Goal: Information Seeking & Learning: Learn about a topic

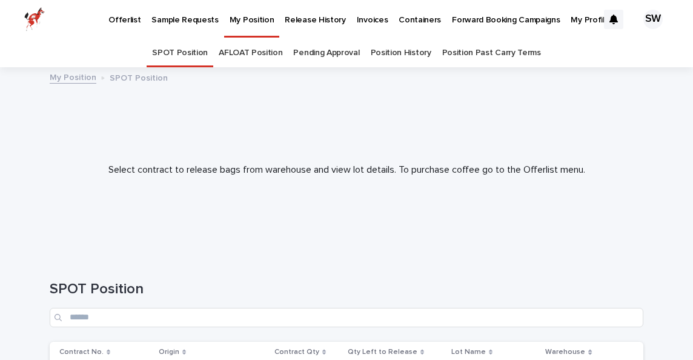
click at [265, 62] on link "AFLOAT Position" at bounding box center [251, 53] width 64 height 28
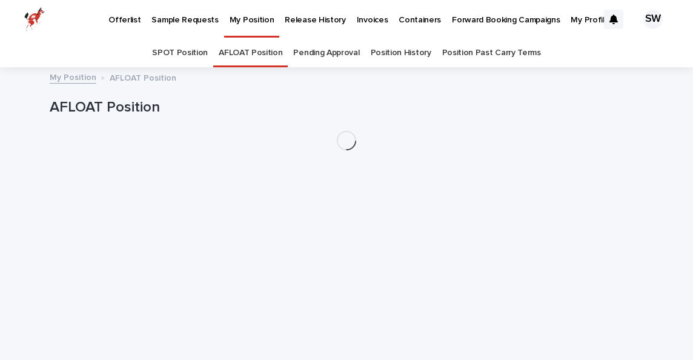
click at [330, 55] on link "Pending Approval" at bounding box center [326, 53] width 66 height 28
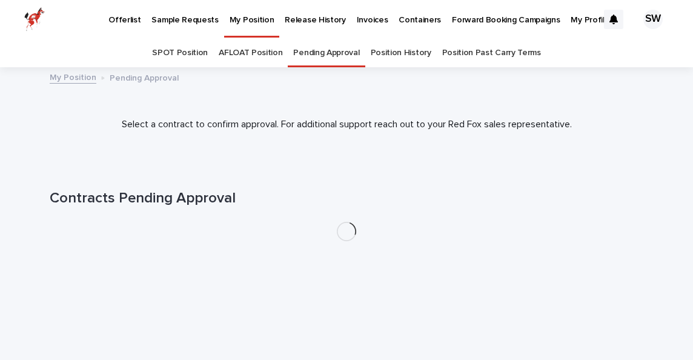
click at [391, 52] on link "Position History" at bounding box center [401, 53] width 61 height 28
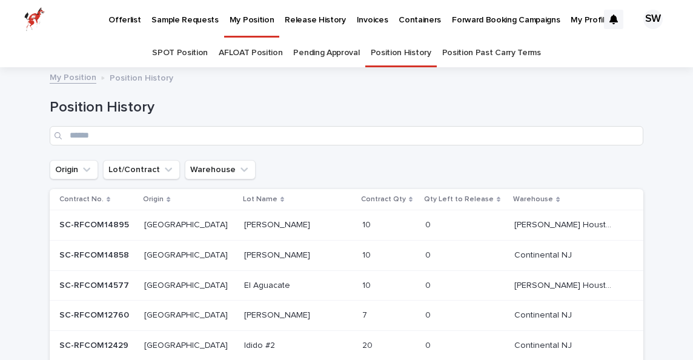
scroll to position [38, 0]
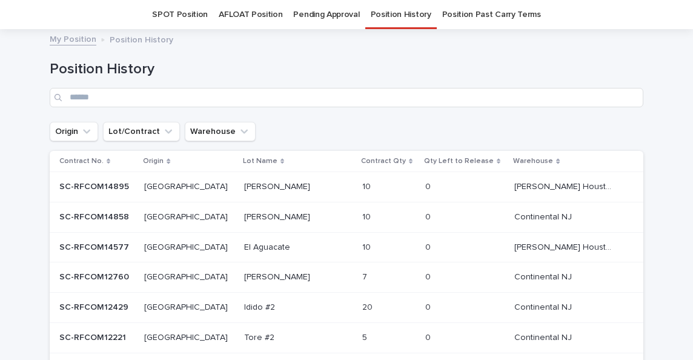
click at [303, 179] on div "Guadalupe Miramar Guadalupe Miramar" at bounding box center [298, 187] width 108 height 20
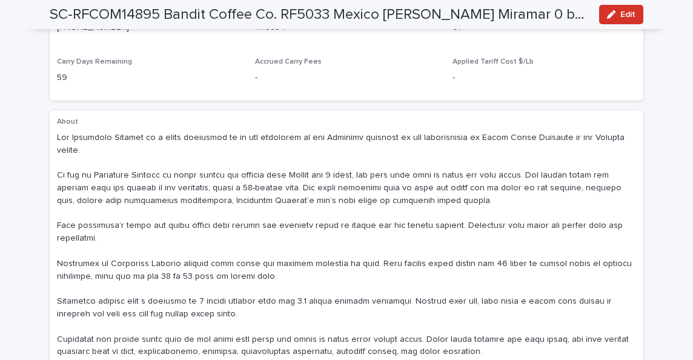
scroll to position [479, 0]
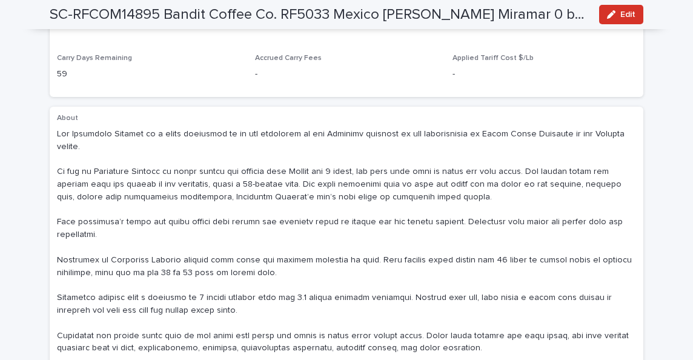
click at [55, 107] on div "About" at bounding box center [347, 296] width 594 height 378
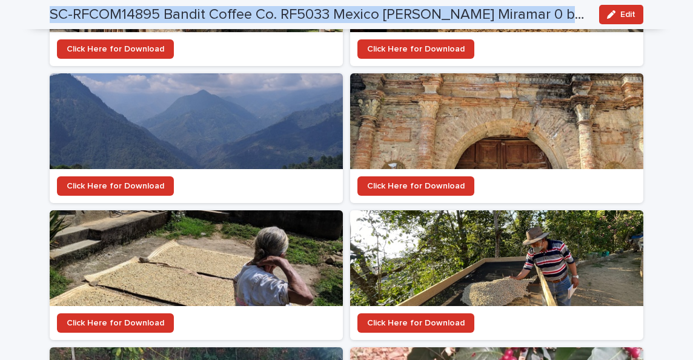
scroll to position [1806, 0]
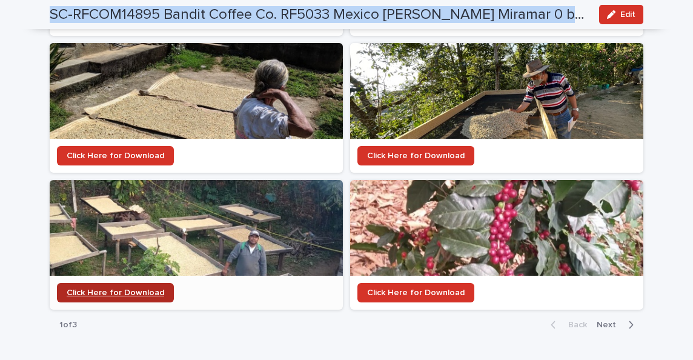
drag, startPoint x: 58, startPoint y: 96, endPoint x: 158, endPoint y: 238, distance: 173.7
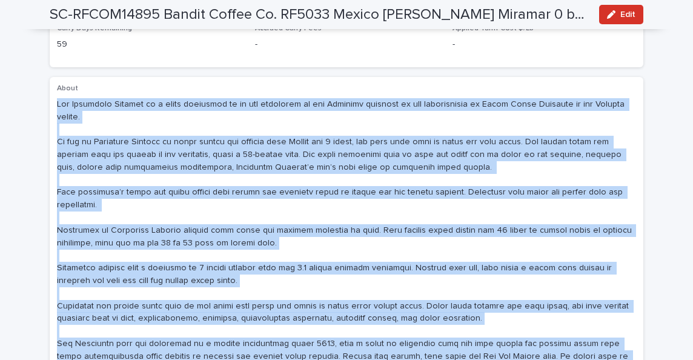
scroll to position [703, 0]
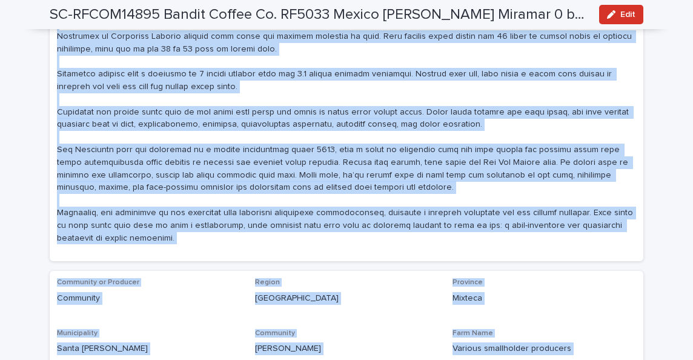
click at [410, 204] on div "About" at bounding box center [347, 72] width 594 height 378
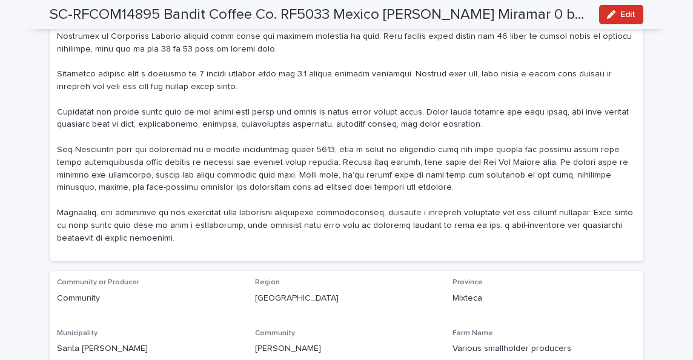
click at [395, 196] on div "About" at bounding box center [346, 72] width 579 height 364
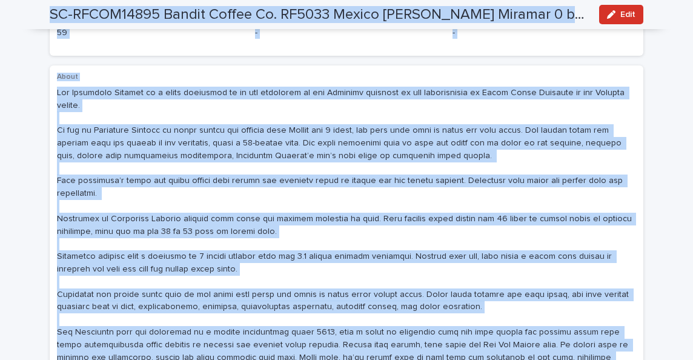
scroll to position [462, 0]
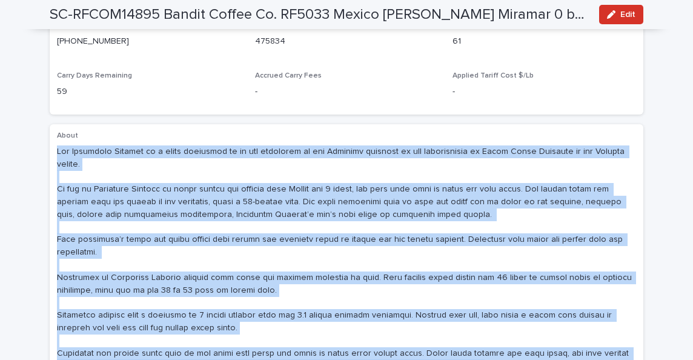
drag, startPoint x: 161, startPoint y: 186, endPoint x: 56, endPoint y: 115, distance: 126.6
click at [56, 124] on div "About" at bounding box center [347, 313] width 594 height 378
copy p "The Guadalupe Miramar is a small community up in the mountains of the Tlaxiaco …"
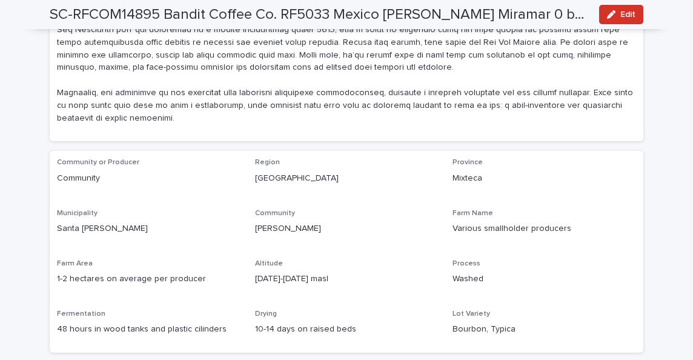
scroll to position [836, 0]
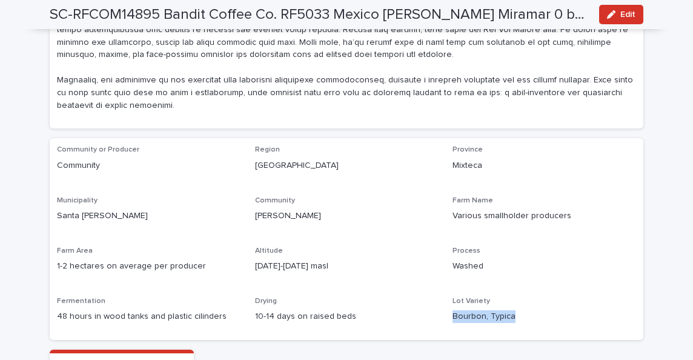
drag, startPoint x: 458, startPoint y: 270, endPoint x: 520, endPoint y: 270, distance: 62.4
click at [520, 270] on div "Community or Producer Community Region Oaxaca Province Mixteca Municipality San…" at bounding box center [346, 238] width 579 height 187
copy p "Bourbon, Typica"
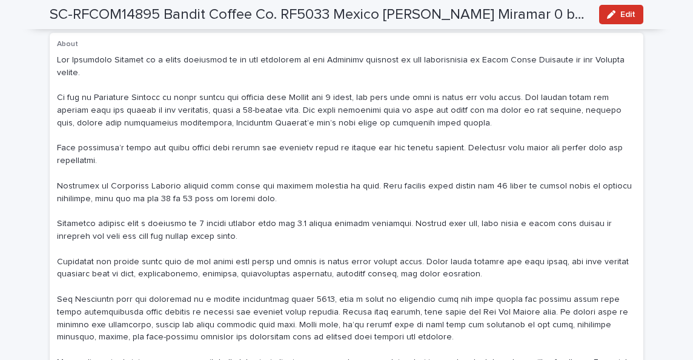
scroll to position [554, 0]
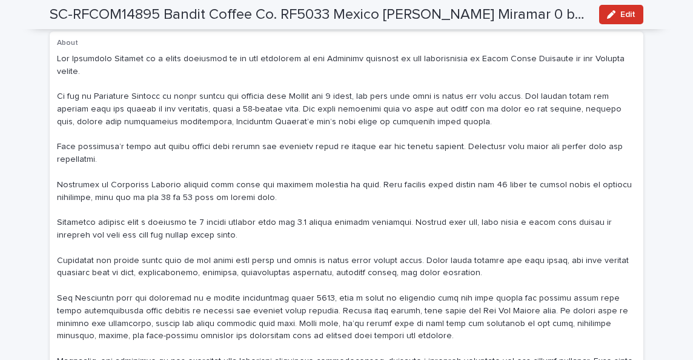
click at [286, 221] on p at bounding box center [346, 223] width 579 height 341
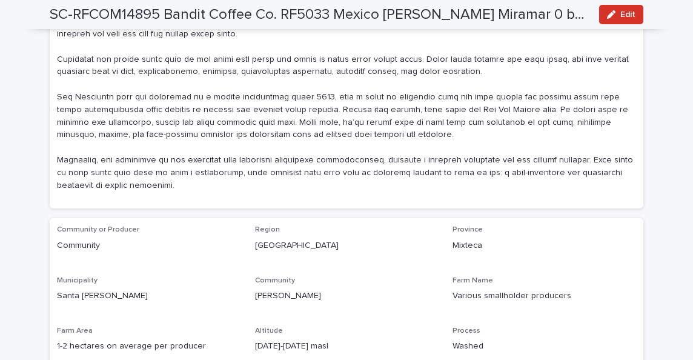
scroll to position [790, 0]
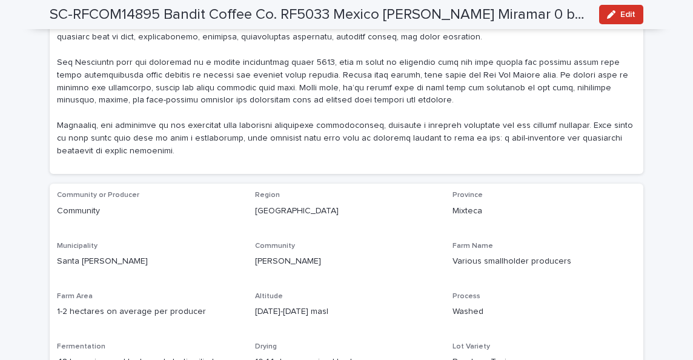
click at [96, 255] on p "Santa Maria Yucuhiti" at bounding box center [149, 261] width 184 height 13
click at [88, 215] on div at bounding box center [88, 215] width 0 height 0
click at [141, 255] on p "Santa Maria Yucuhiti" at bounding box center [149, 261] width 184 height 13
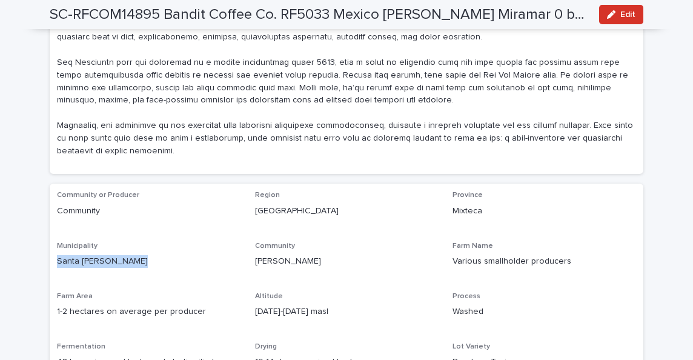
click at [141, 255] on p "Santa Maria Yucuhiti" at bounding box center [149, 261] width 184 height 13
click at [190, 242] on div "Municipality Santa Maria Yucuhiti" at bounding box center [149, 260] width 184 height 36
click at [72, 255] on p "Santa Maria Yucuhiti" at bounding box center [149, 261] width 184 height 13
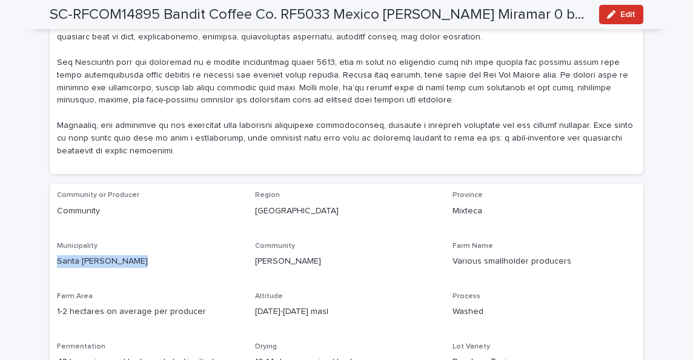
copy p "Santa Maria Yucuhiti"
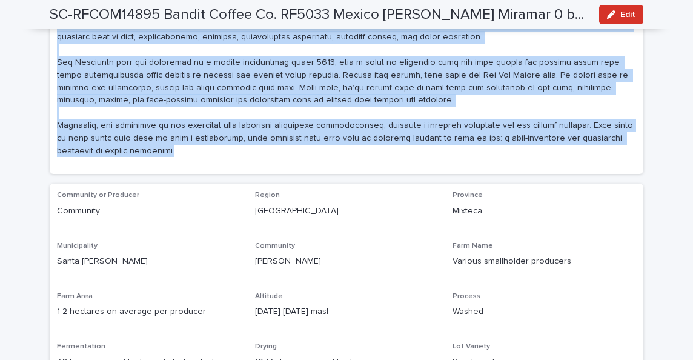
drag, startPoint x: 155, startPoint y: 99, endPoint x: 135, endPoint y: 27, distance: 74.8
click at [135, 27] on div "SC-RFCOM14895 Bandit Coffee Co. RF5033 Mexico Guadalupe Miramar 0 bags left to …" at bounding box center [347, 324] width 594 height 2081
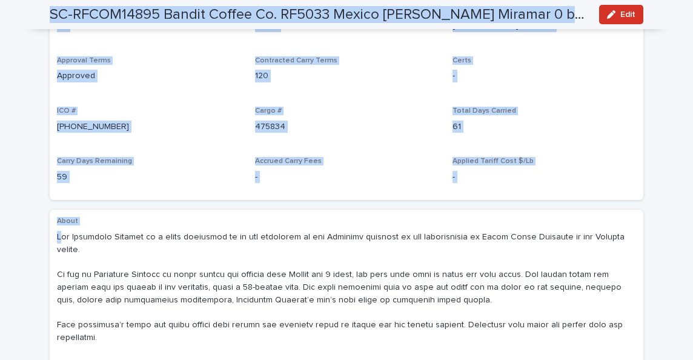
drag, startPoint x: 59, startPoint y: 224, endPoint x: 85, endPoint y: 360, distance: 138.1
click at [85, 359] on html "Offerlist Sample Requests My Position Release History Invoices Containers Forwa…" at bounding box center [346, 180] width 693 height 360
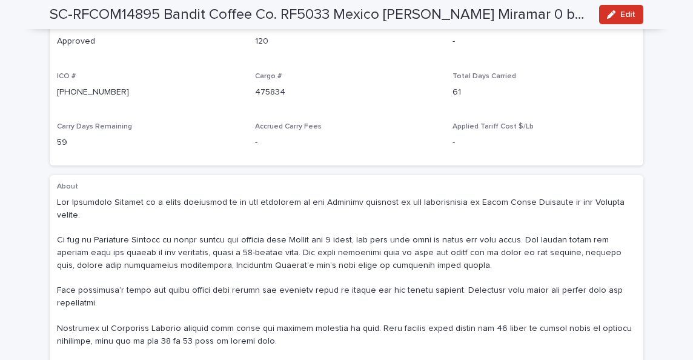
click at [97, 233] on p at bounding box center [346, 366] width 579 height 341
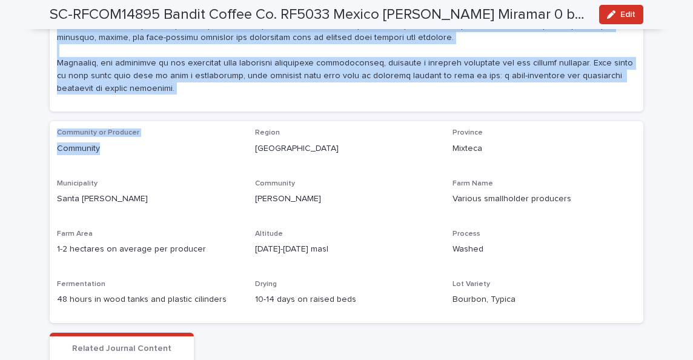
drag, startPoint x: 58, startPoint y: 159, endPoint x: 162, endPoint y: 118, distance: 111.9
click at [162, 118] on div "Loading... Saving… Your release request exceeds the volume left in your positio…" at bounding box center [347, 296] width 594 height 2012
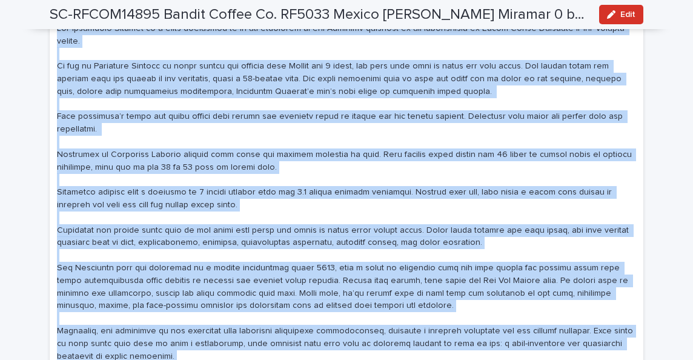
scroll to position [616, 0]
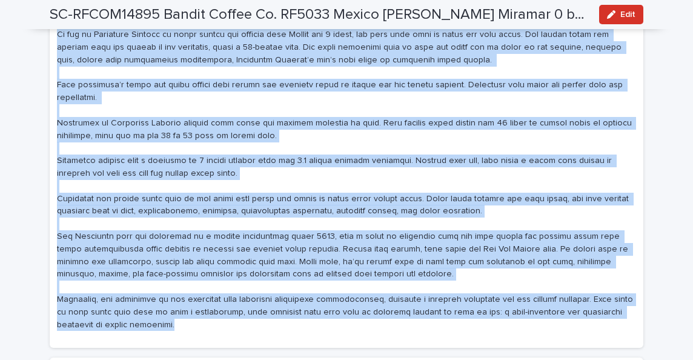
click at [158, 275] on p at bounding box center [346, 161] width 579 height 341
copy p "The Guadalupe Miramar is a small community up in the mountains of the Tlaxiaco …"
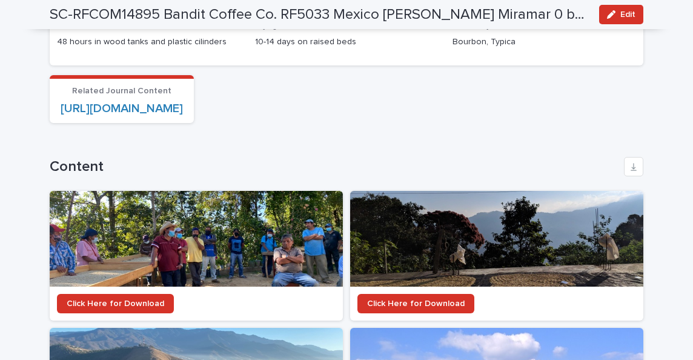
scroll to position [1130, 0]
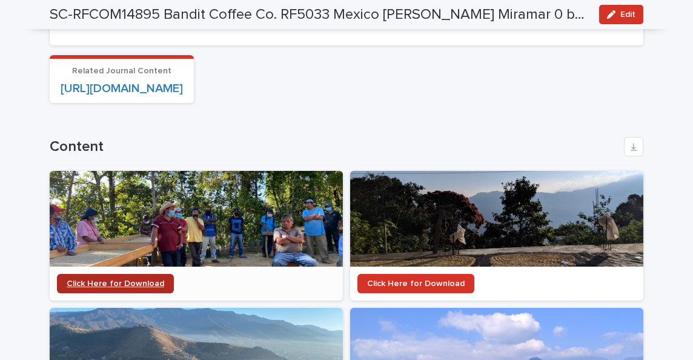
click at [125, 279] on span "Click Here for Download" at bounding box center [116, 283] width 98 height 8
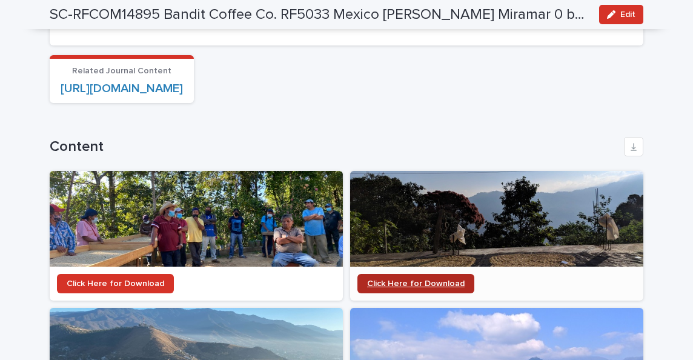
click at [423, 274] on link "Click Here for Download" at bounding box center [416, 283] width 117 height 19
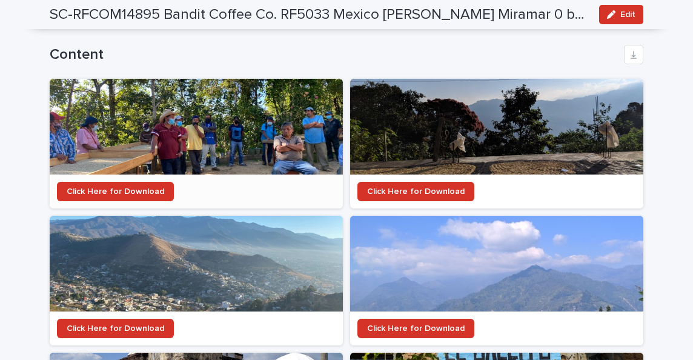
scroll to position [1245, 0]
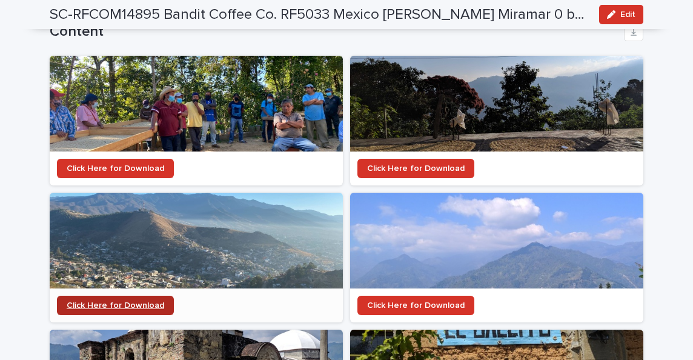
click at [154, 296] on link "Click Here for Download" at bounding box center [115, 305] width 117 height 19
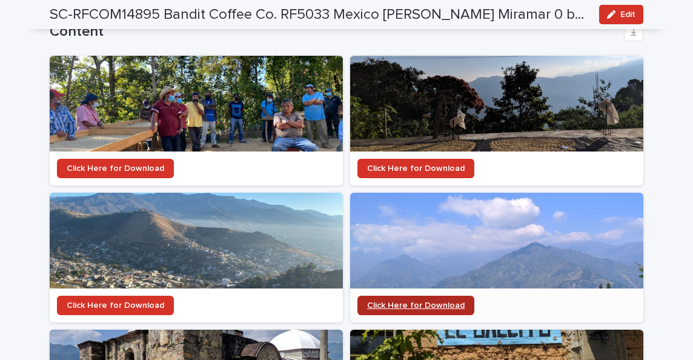
click at [378, 296] on link "Click Here for Download" at bounding box center [416, 305] width 117 height 19
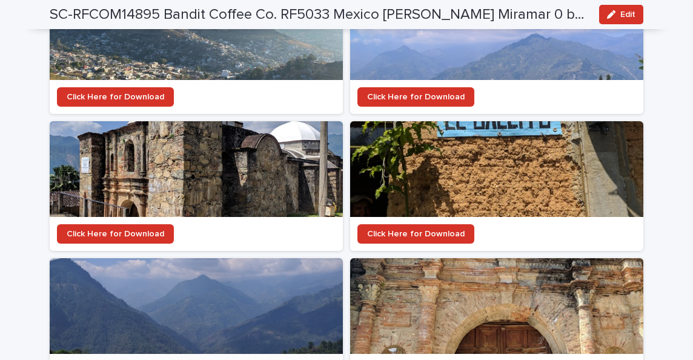
scroll to position [1483, 0]
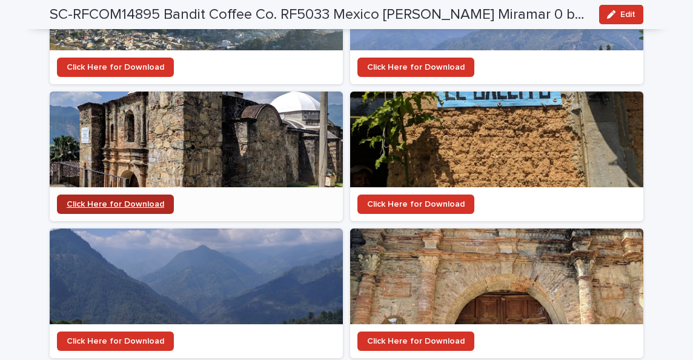
click at [130, 200] on span "Click Here for Download" at bounding box center [116, 204] width 98 height 8
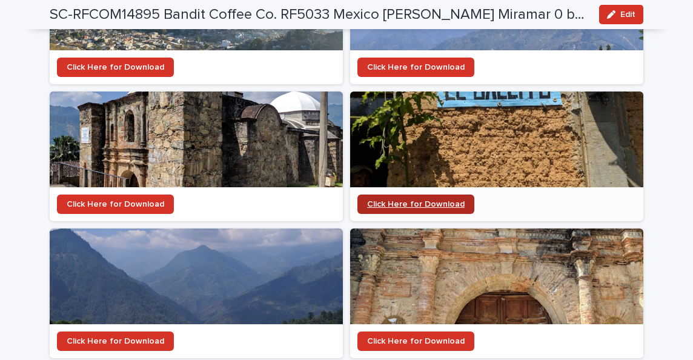
click at [427, 200] on span "Click Here for Download" at bounding box center [416, 204] width 98 height 8
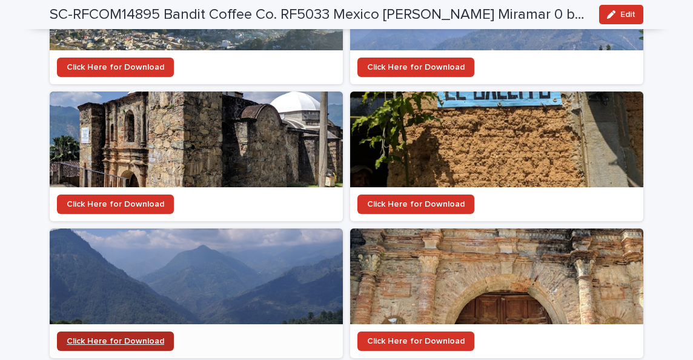
click at [151, 337] on span "Click Here for Download" at bounding box center [116, 341] width 98 height 8
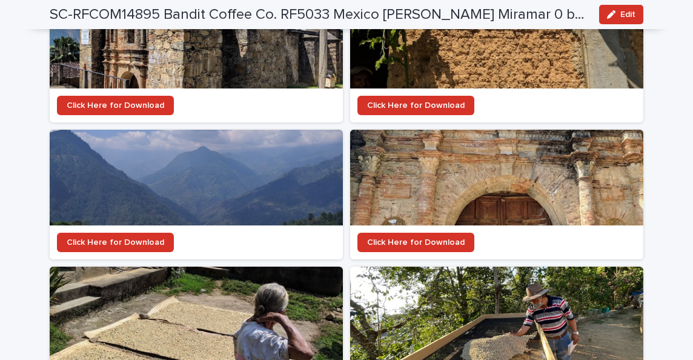
scroll to position [1689, 0]
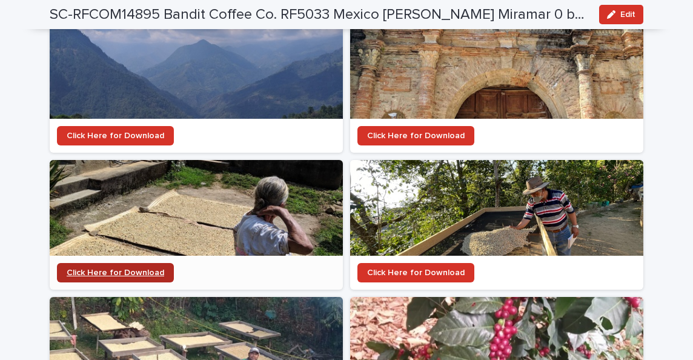
click at [140, 268] on span "Click Here for Download" at bounding box center [116, 272] width 98 height 8
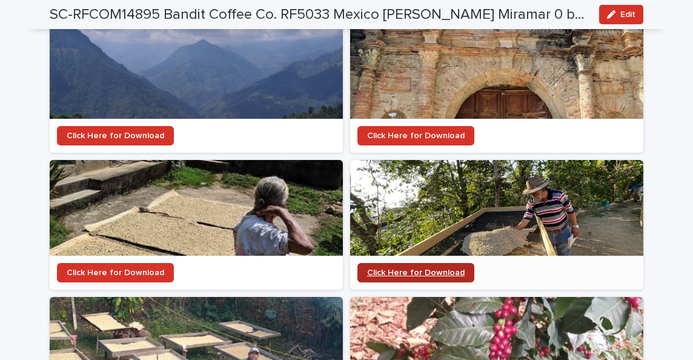
click at [393, 268] on span "Click Here for Download" at bounding box center [416, 272] width 98 height 8
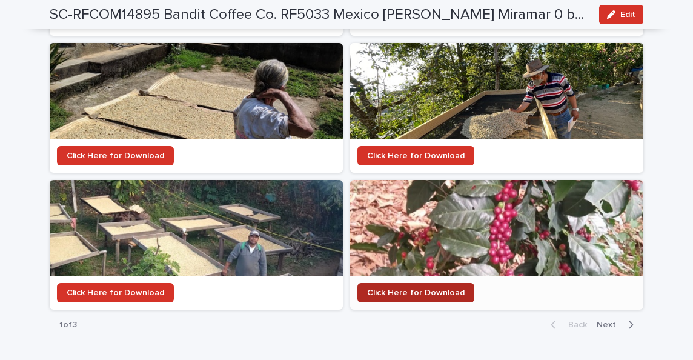
click at [399, 288] on span "Click Here for Download" at bounding box center [416, 292] width 98 height 8
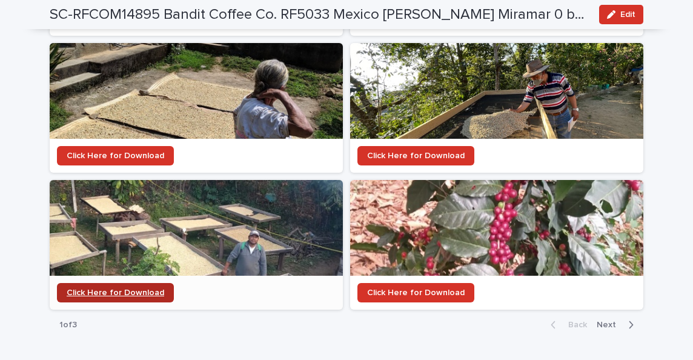
click at [125, 288] on span "Click Here for Download" at bounding box center [116, 292] width 98 height 8
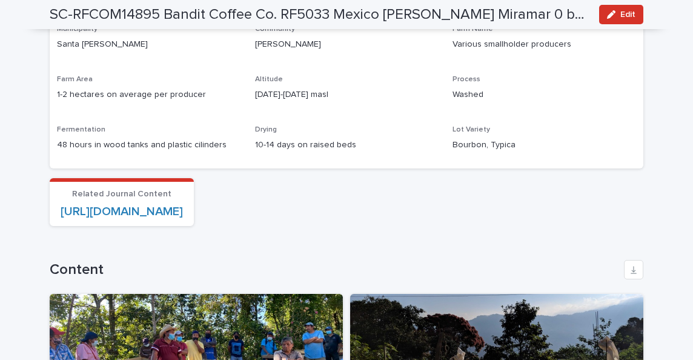
scroll to position [815, 0]
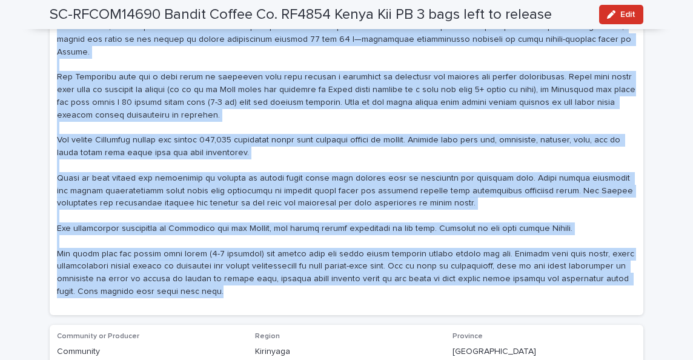
scroll to position [1045, 0]
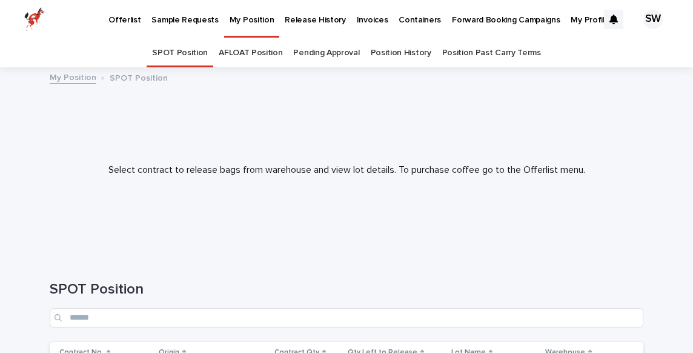
click at [246, 53] on link "AFLOAT Position" at bounding box center [251, 53] width 64 height 28
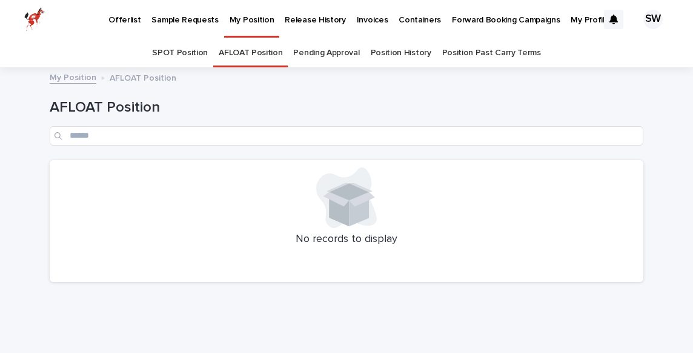
click at [195, 52] on link "SPOT Position" at bounding box center [180, 53] width 56 height 28
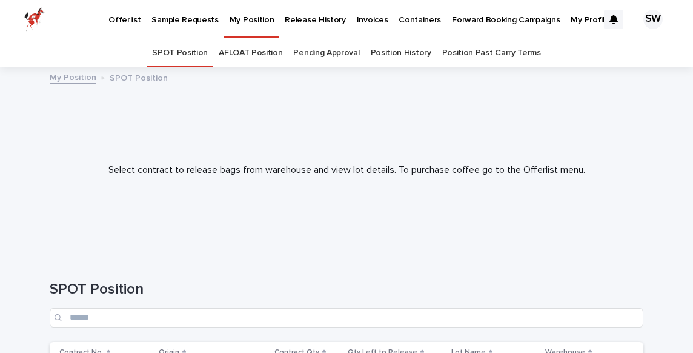
click at [345, 44] on link "Pending Approval" at bounding box center [326, 53] width 66 height 28
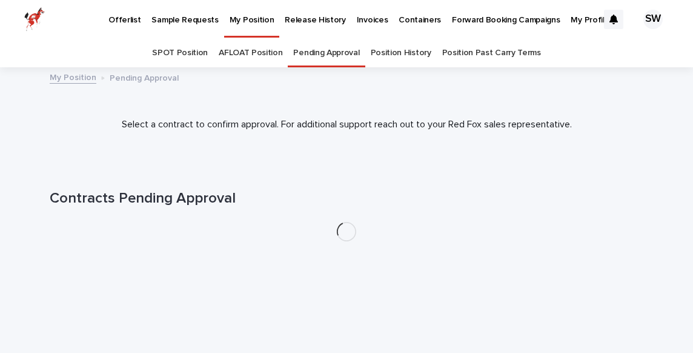
click at [403, 58] on link "Position History" at bounding box center [401, 53] width 61 height 28
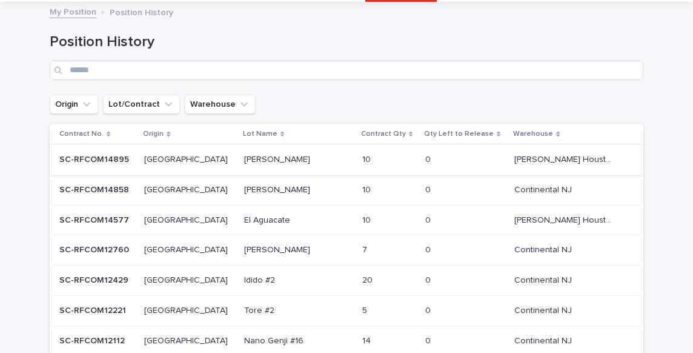
scroll to position [77, 0]
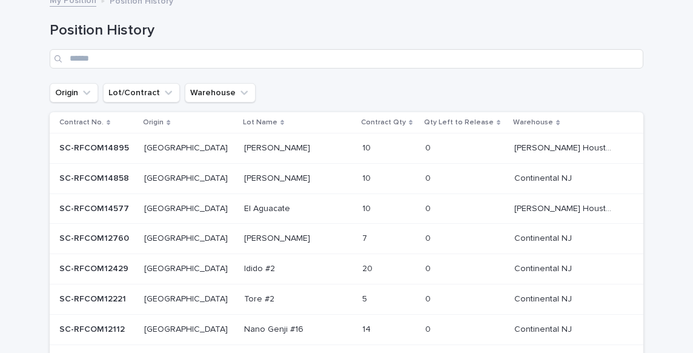
click at [262, 155] on div "[PERSON_NAME] Miramar [PERSON_NAME] Miramar" at bounding box center [298, 148] width 108 height 20
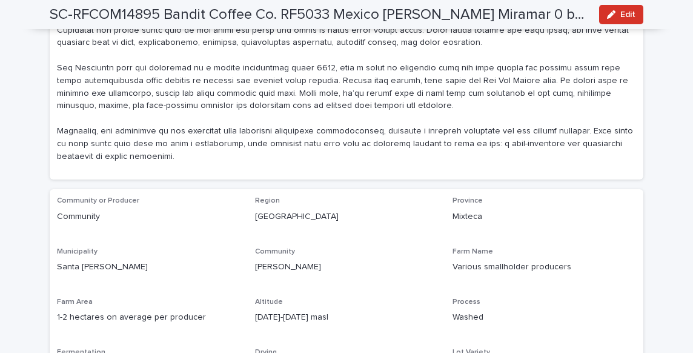
scroll to position [848, 0]
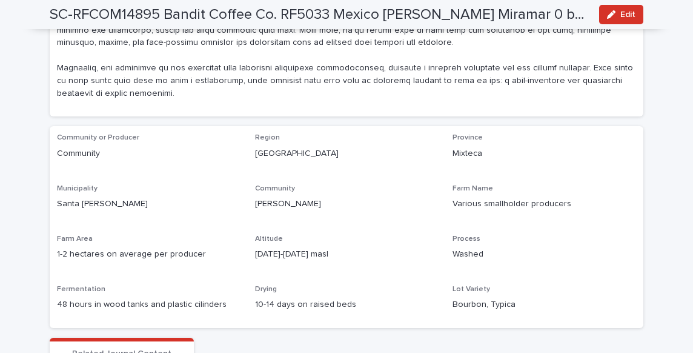
click at [474, 298] on p "Bourbon, Typica" at bounding box center [545, 304] width 184 height 13
